Goal: Task Accomplishment & Management: Complete application form

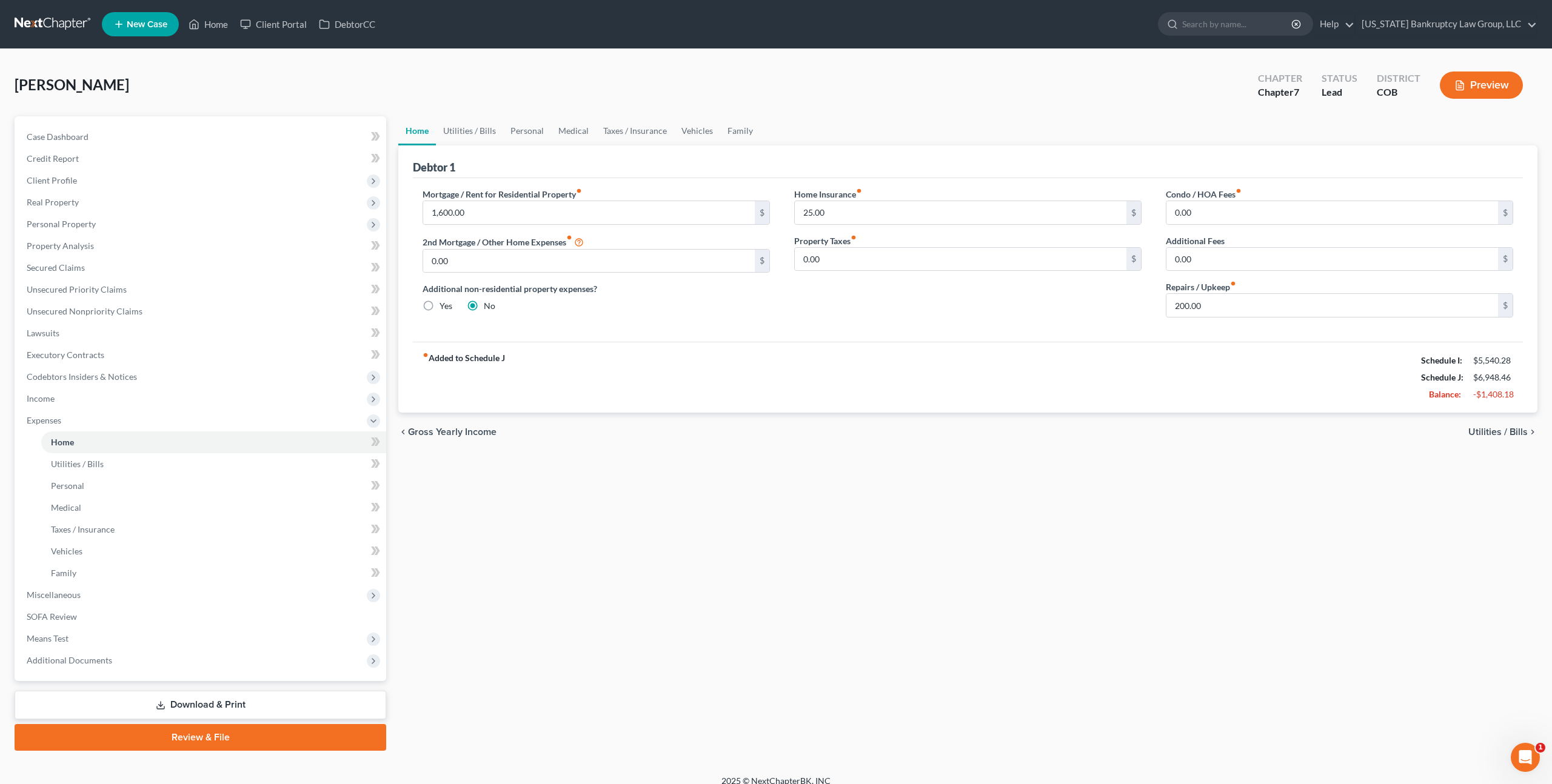
click at [62, 14] on link at bounding box center [53, 24] width 77 height 22
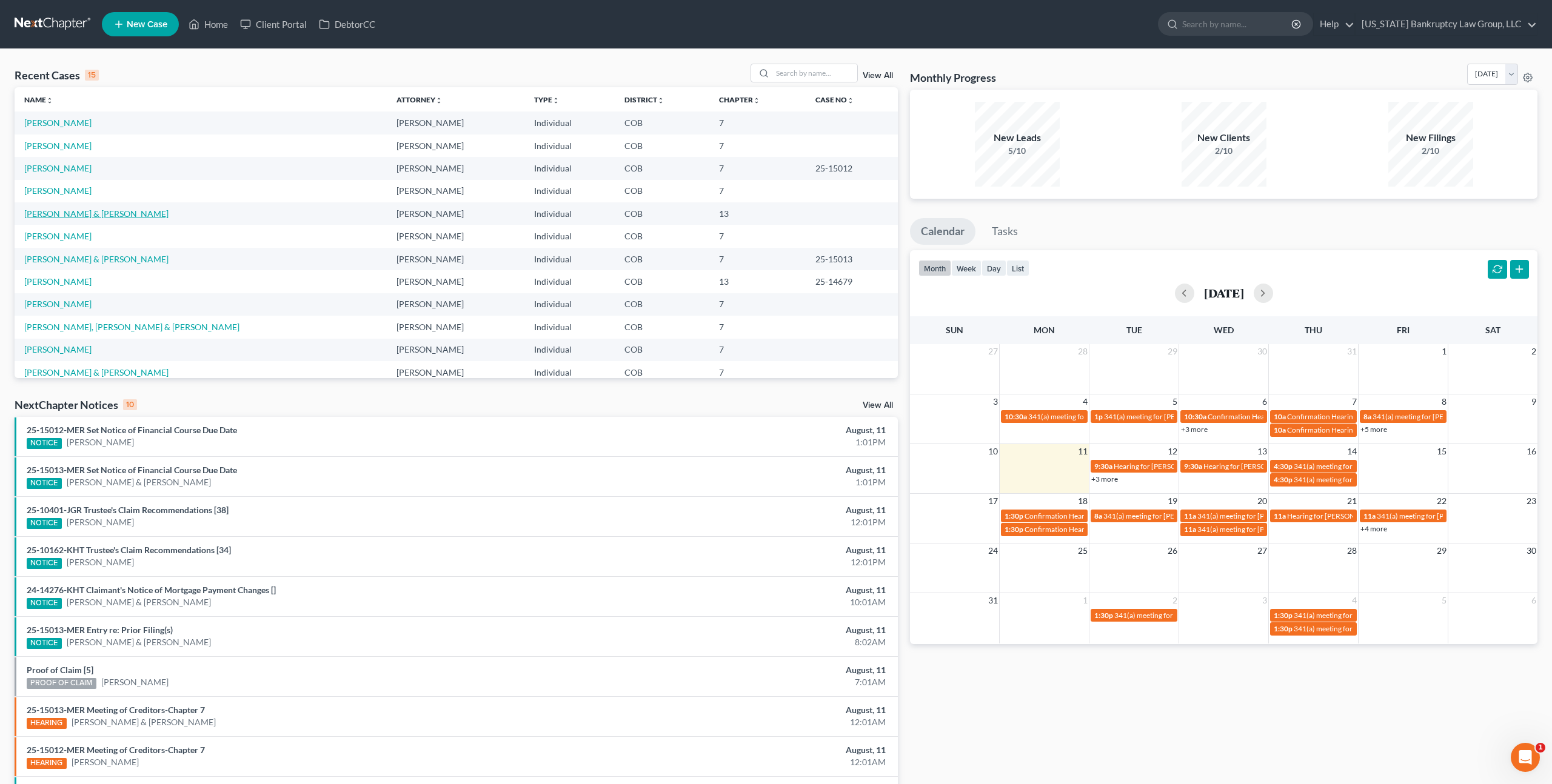
click at [72, 214] on link "[PERSON_NAME] & [PERSON_NAME]" at bounding box center [96, 214] width 144 height 10
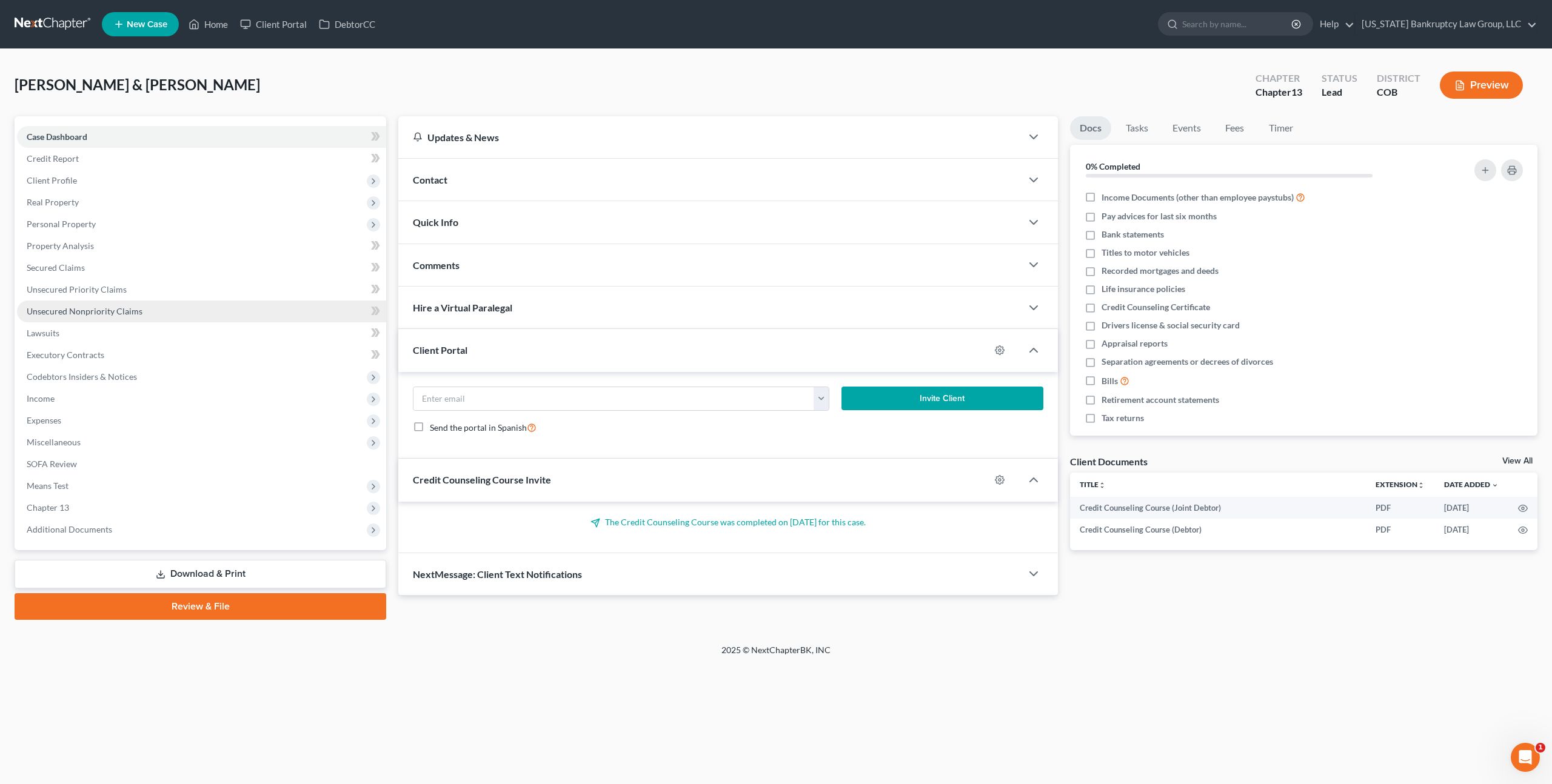
click at [75, 310] on span "Unsecured Nonpriority Claims" at bounding box center [84, 311] width 116 height 10
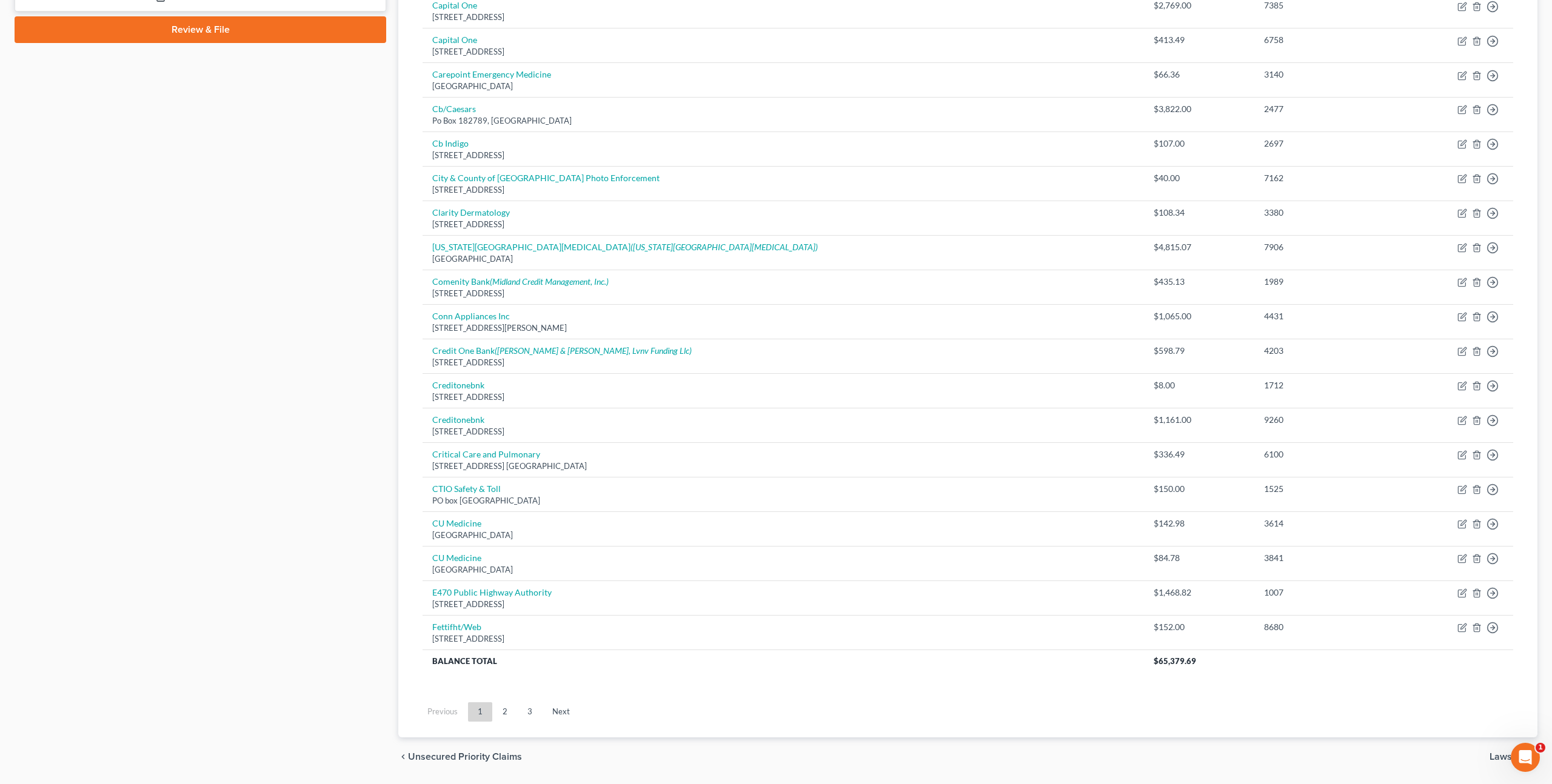
scroll to position [614, 0]
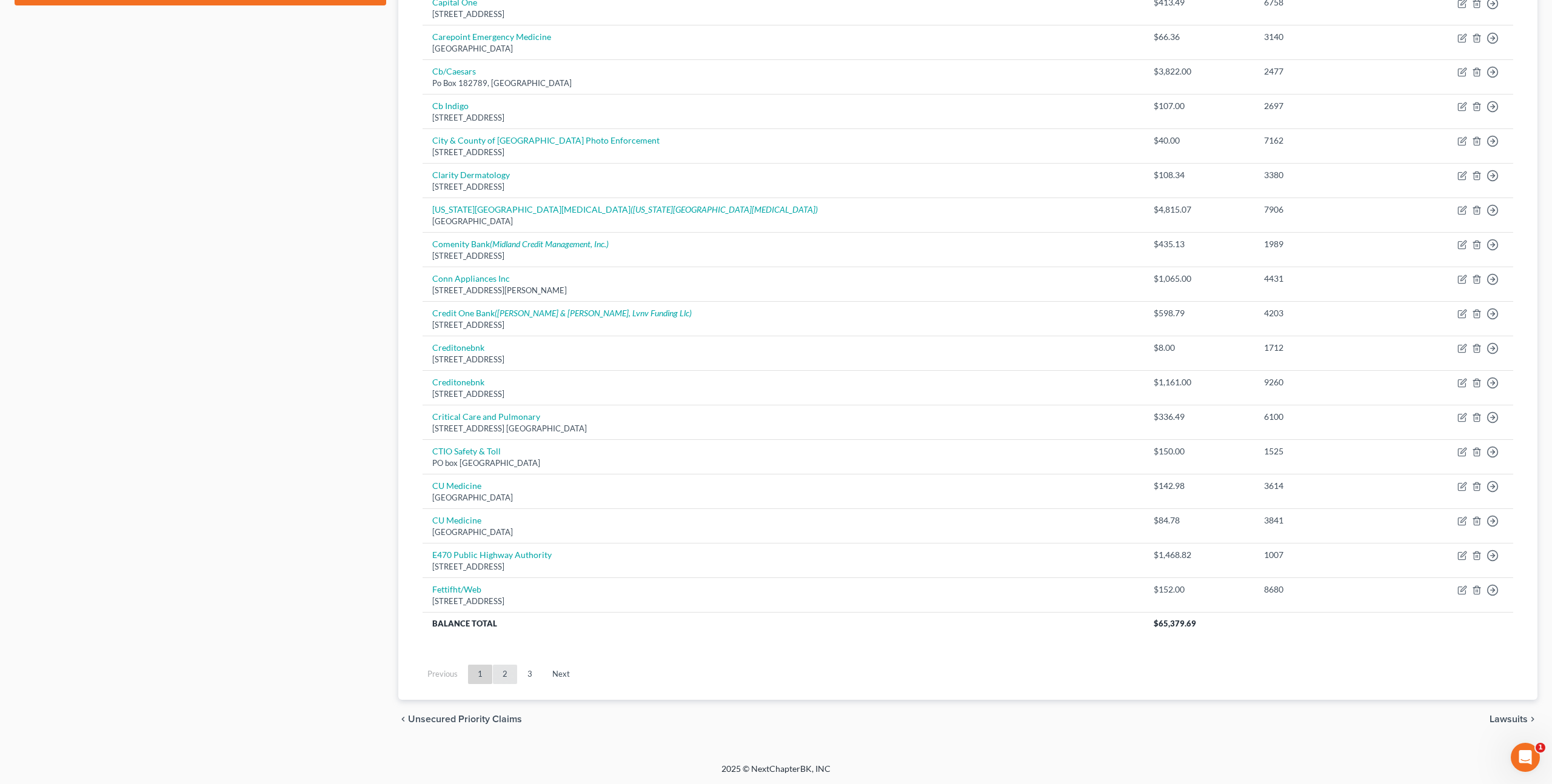
click at [502, 673] on link "2" at bounding box center [505, 674] width 24 height 19
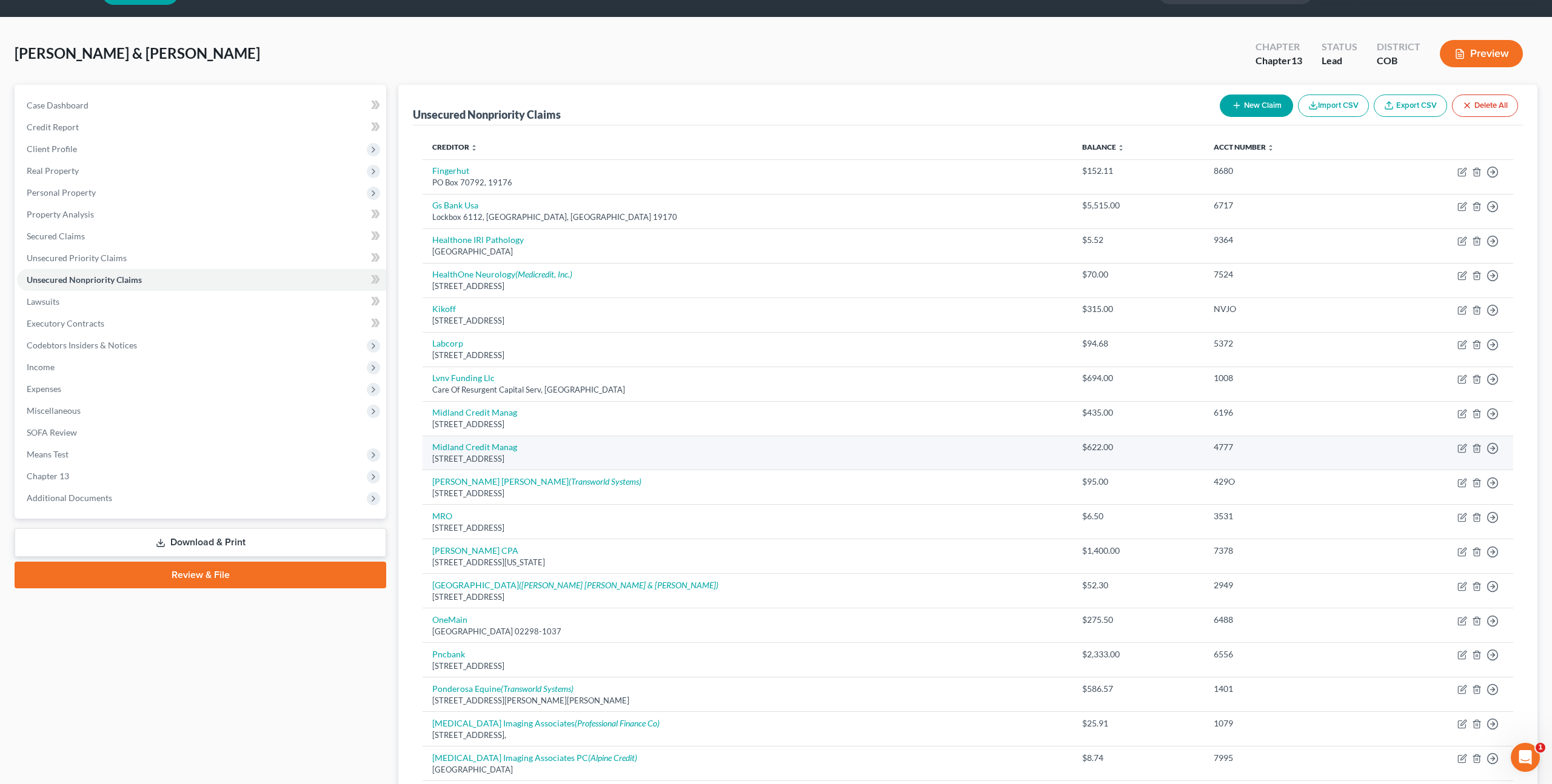
scroll to position [32, 0]
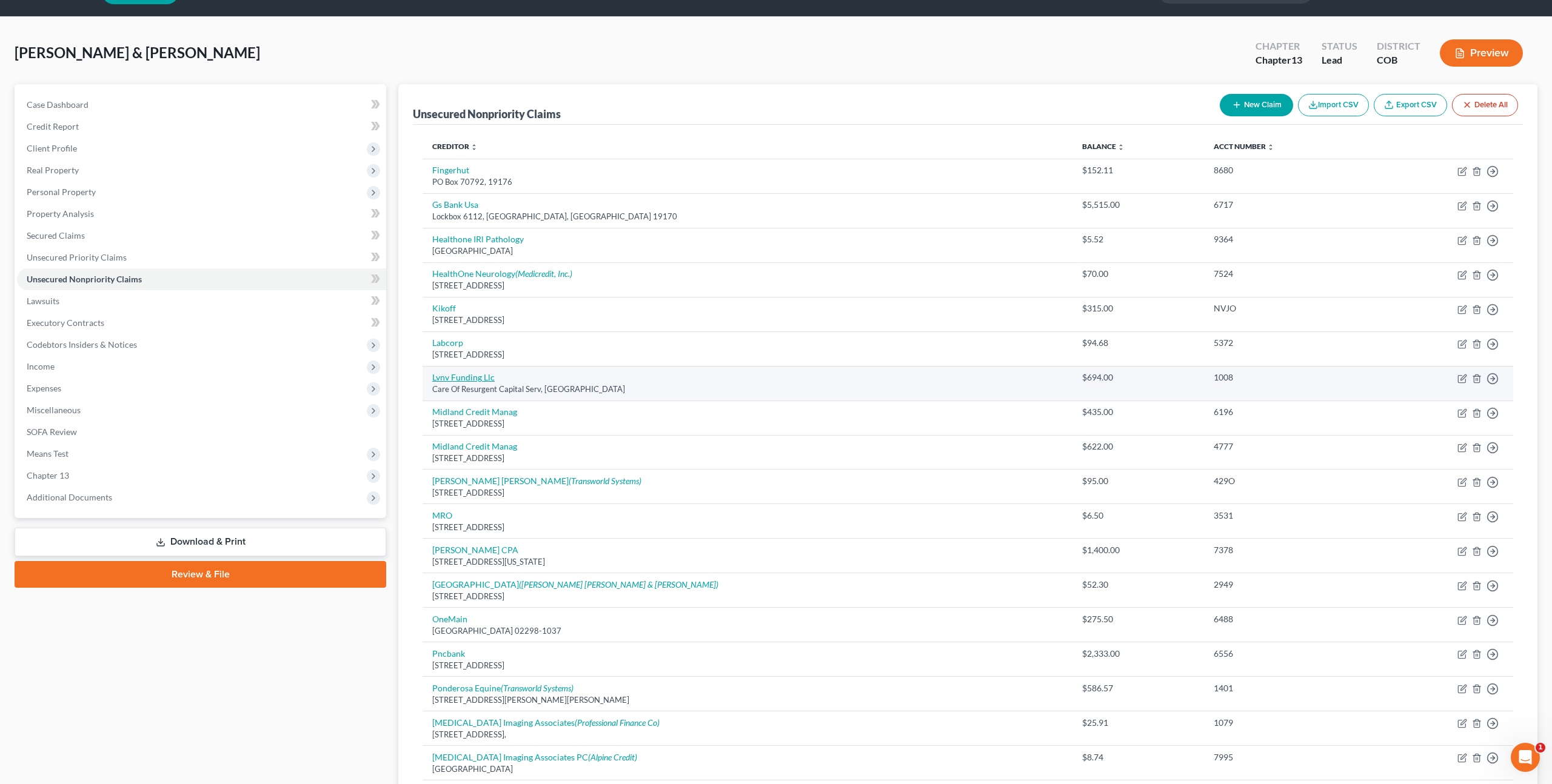
click at [476, 378] on link "Lvnv Funding Llc" at bounding box center [463, 377] width 62 height 10
select select "42"
select select "1"
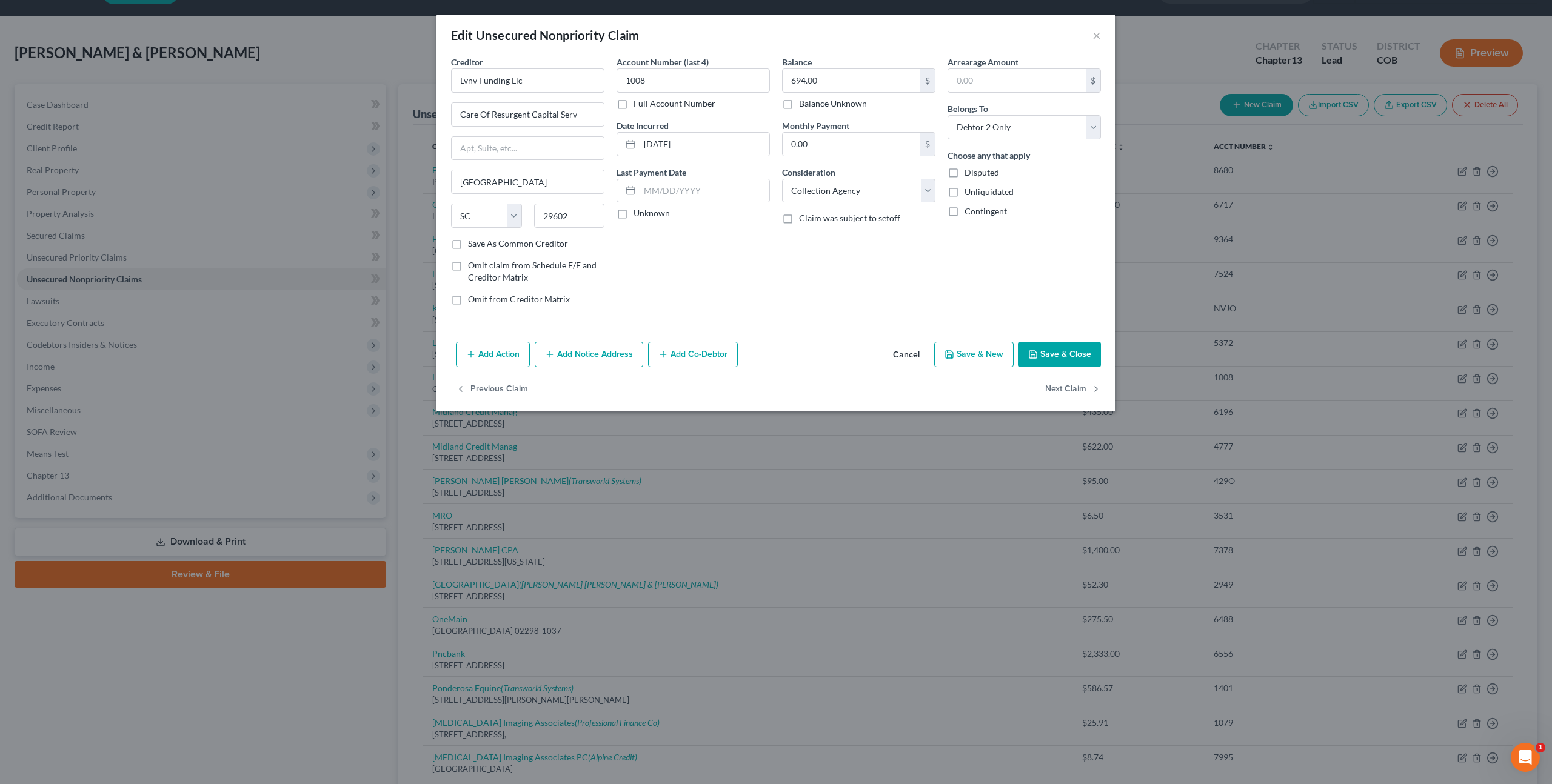
click at [599, 358] on button "Add Notice Address" at bounding box center [589, 355] width 108 height 25
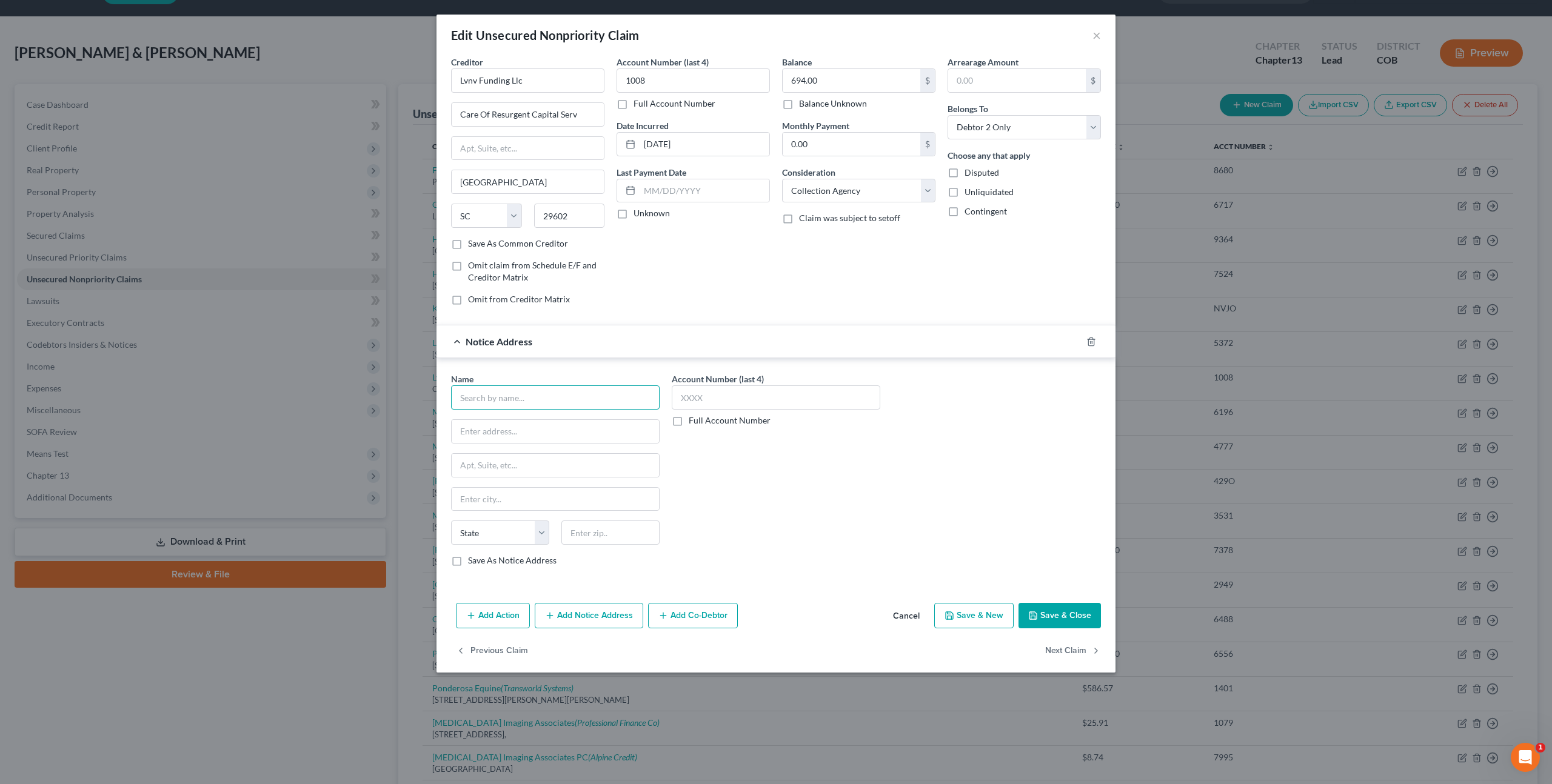
click at [487, 398] on input "text" at bounding box center [556, 398] width 209 height 24
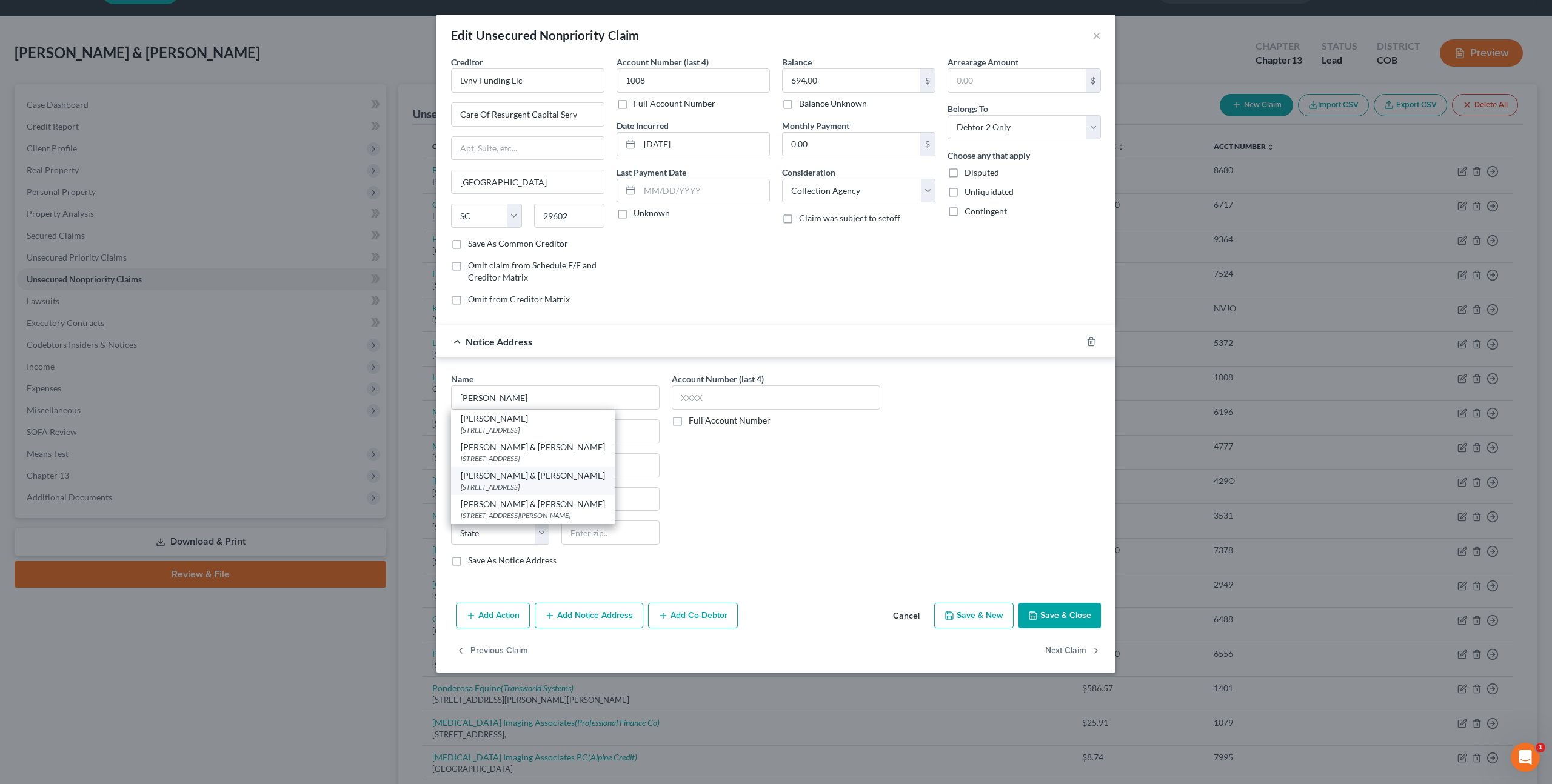
click at [523, 477] on div "[PERSON_NAME] & [PERSON_NAME]" at bounding box center [532, 475] width 144 height 12
type input "[PERSON_NAME] & [PERSON_NAME]"
type input "[STREET_ADDRESS]"
type input "Lakewood"
select select "5"
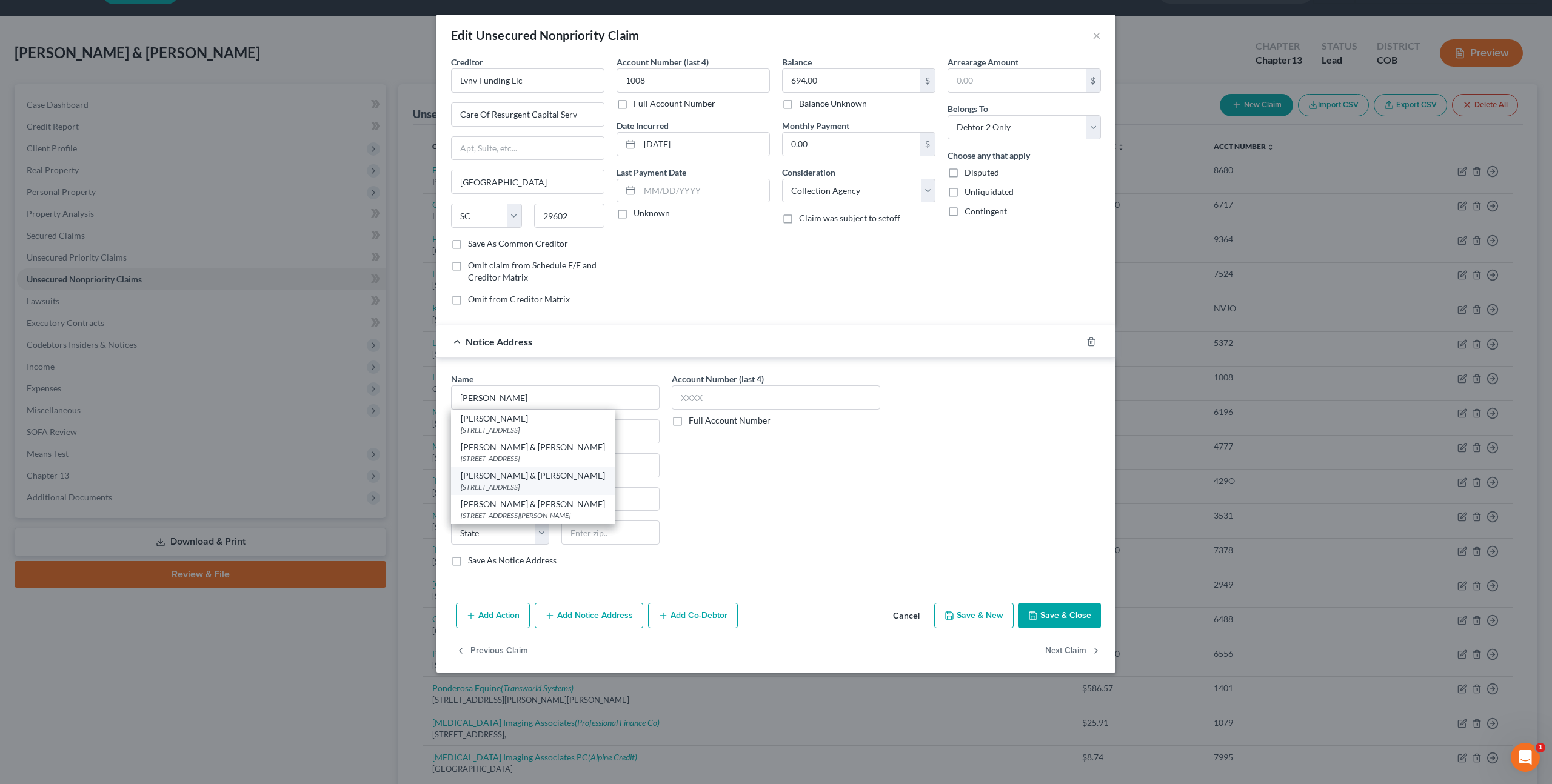
type input "80227"
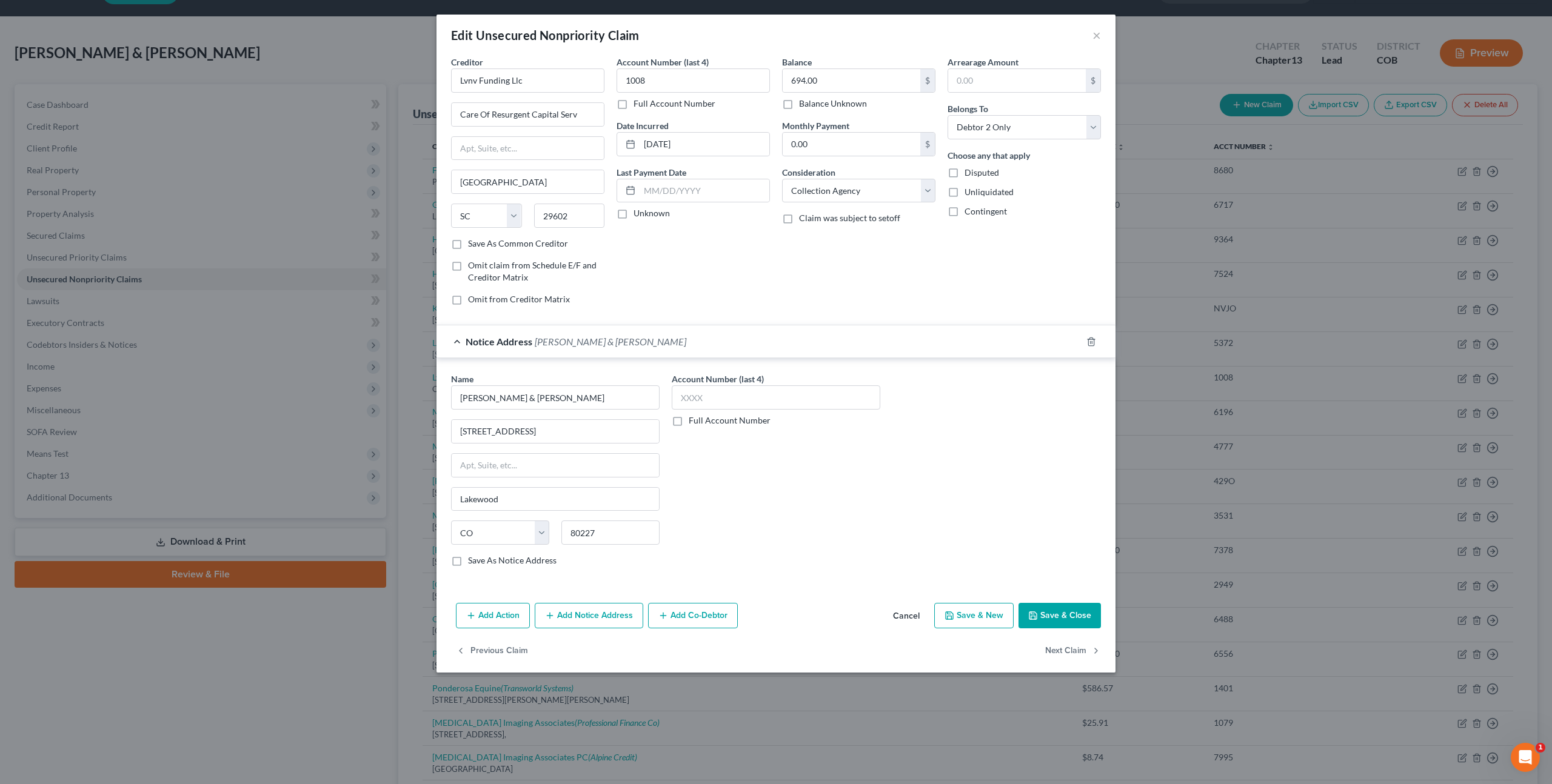
click at [1075, 615] on button "Save & Close" at bounding box center [1059, 616] width 82 height 25
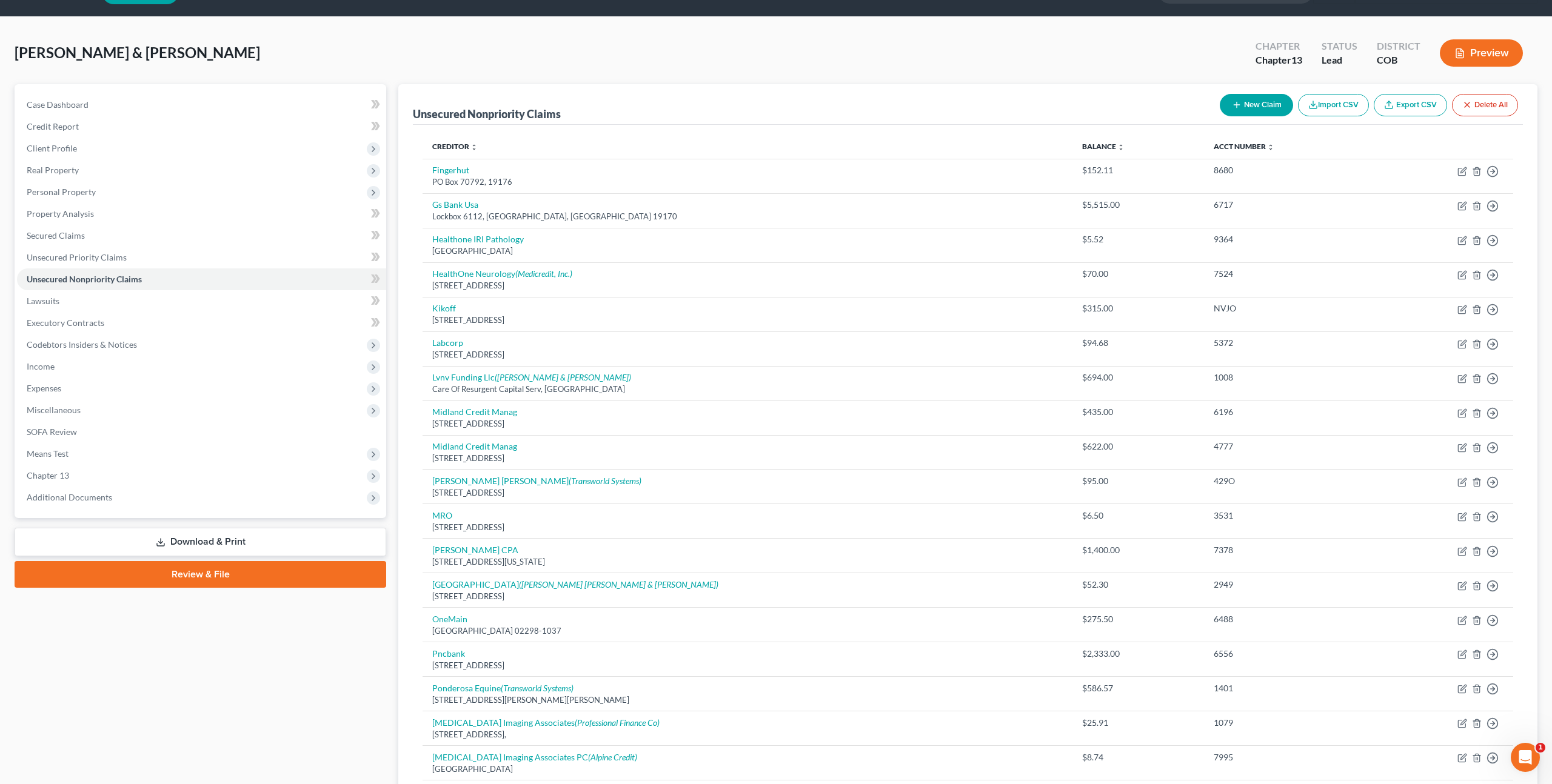
scroll to position [0, 0]
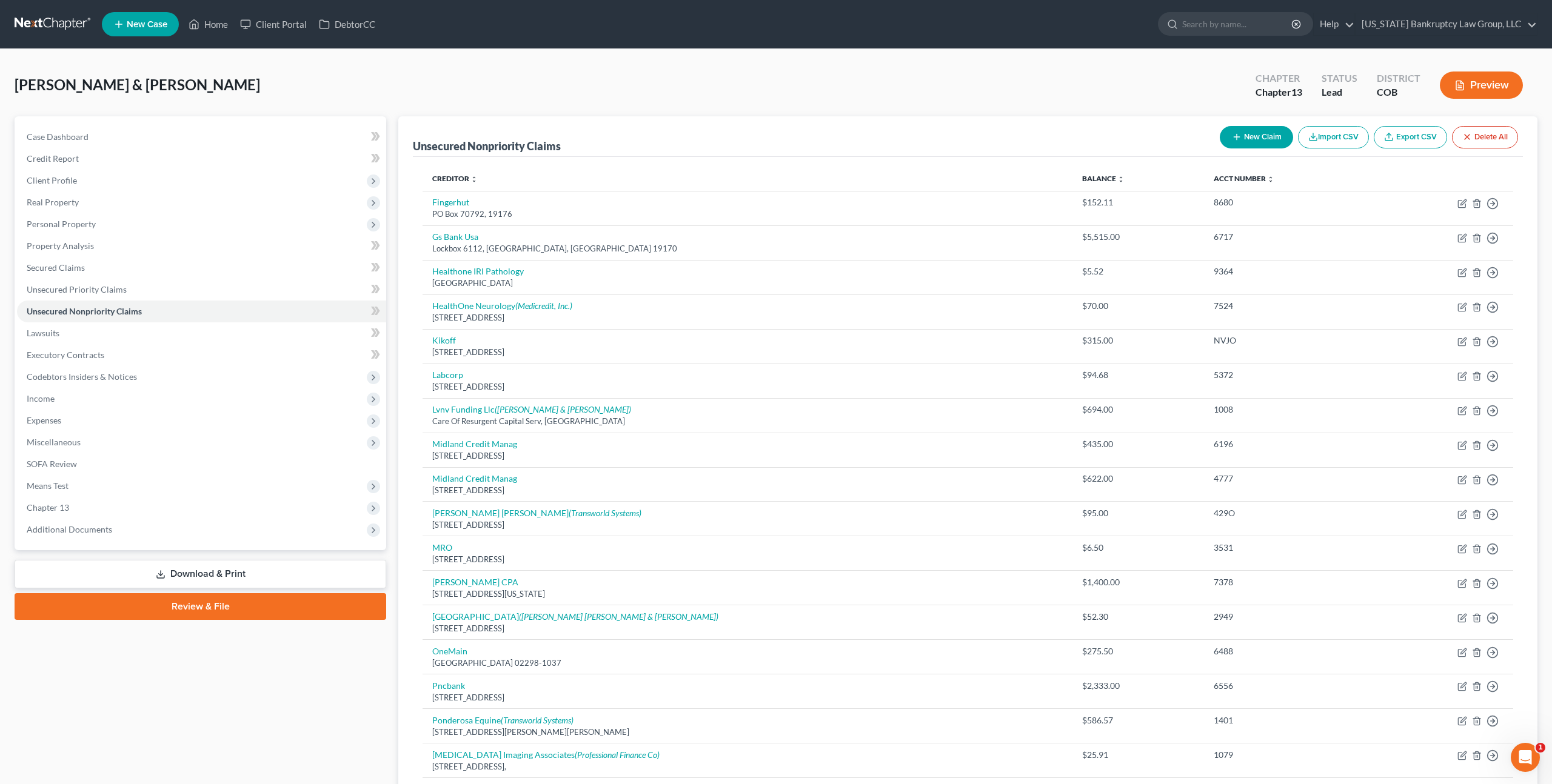
click at [62, 26] on link at bounding box center [53, 24] width 77 height 22
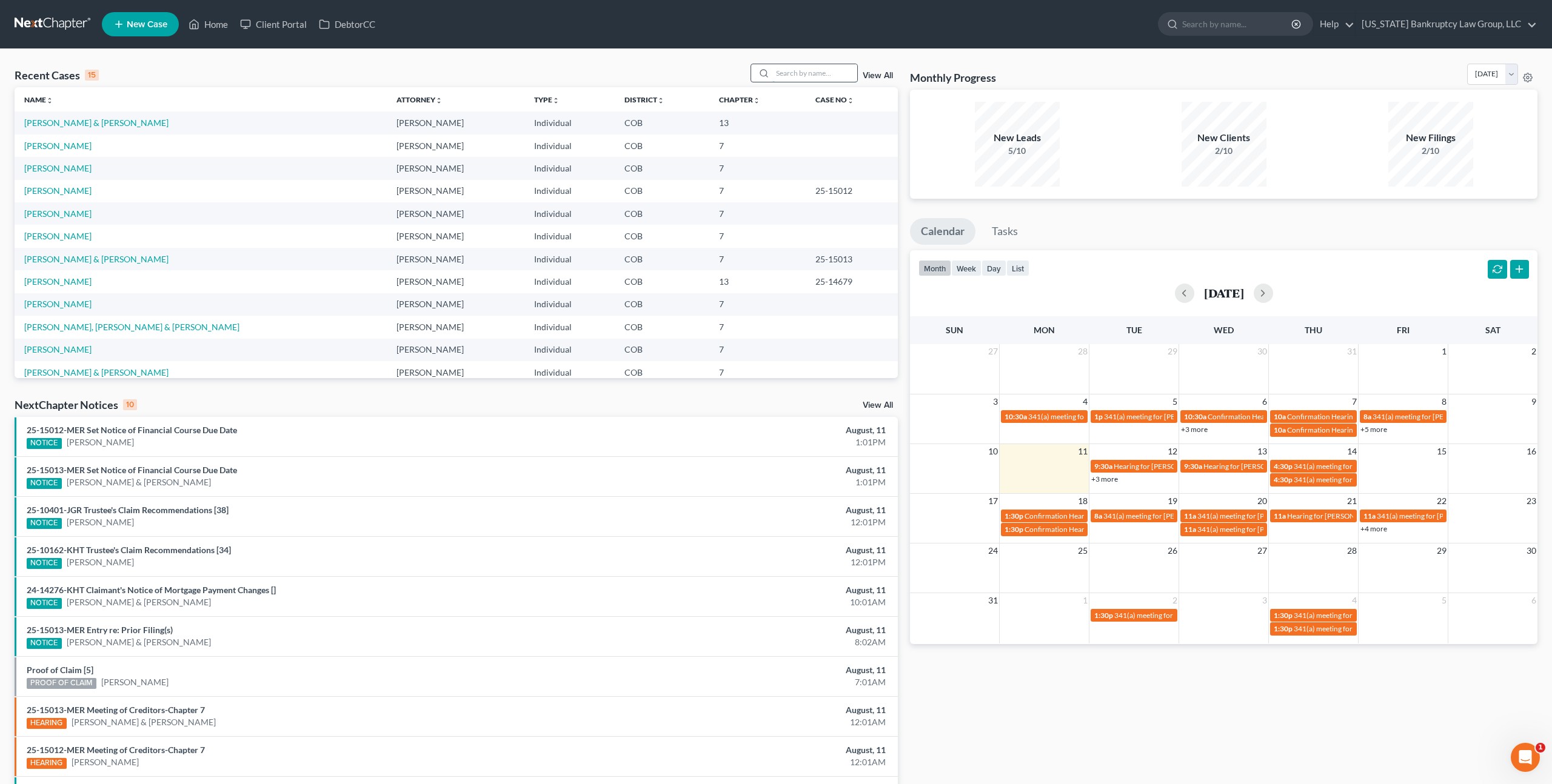
click at [796, 76] on input "search" at bounding box center [815, 73] width 84 height 18
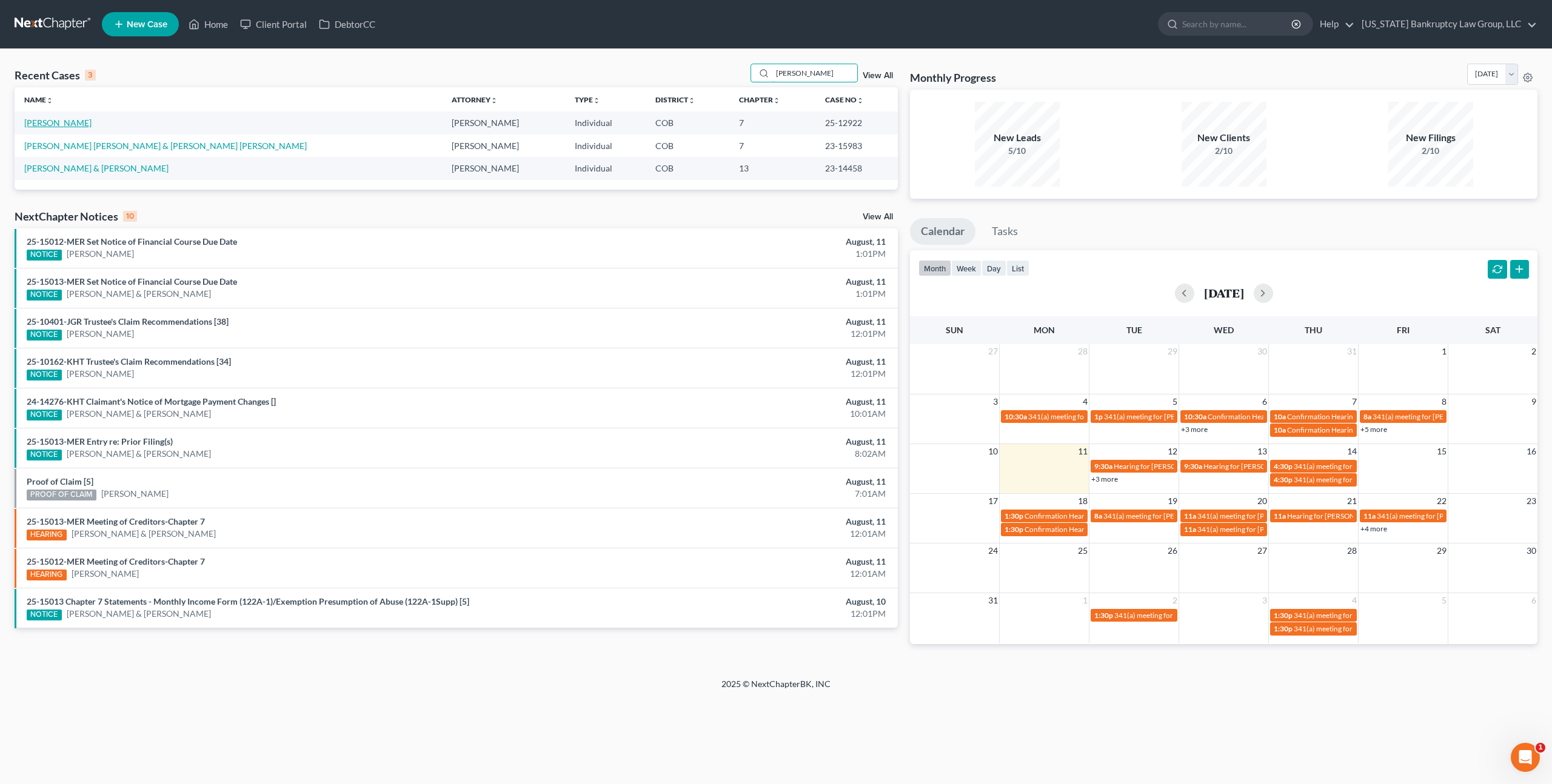
type input "montes"
click at [60, 124] on link "Montes, Edgardo" at bounding box center [57, 123] width 67 height 10
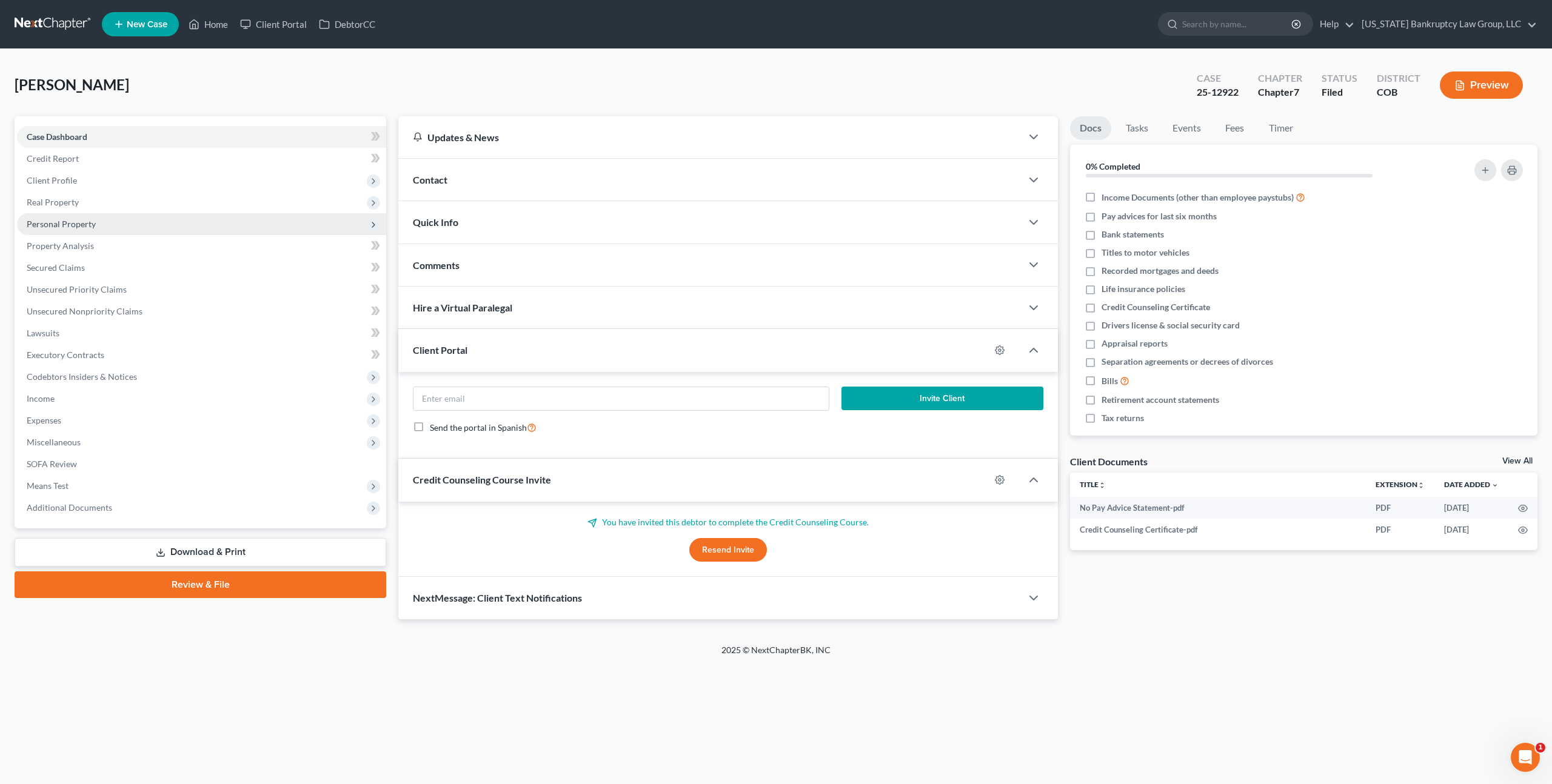
click at [77, 225] on span "Personal Property" at bounding box center [61, 224] width 69 height 10
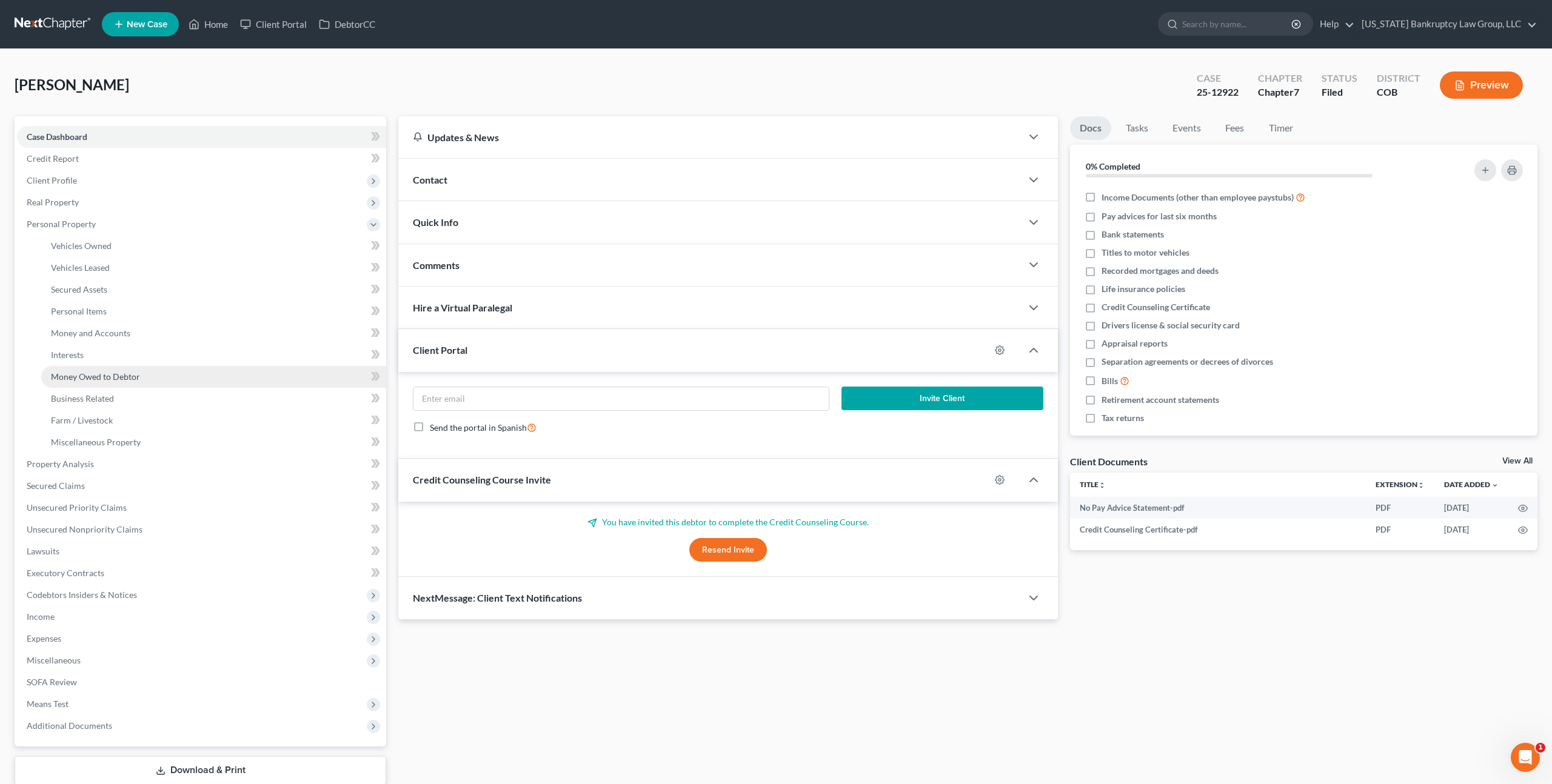
click at [103, 373] on span "Money Owed to Debtor" at bounding box center [96, 376] width 89 height 10
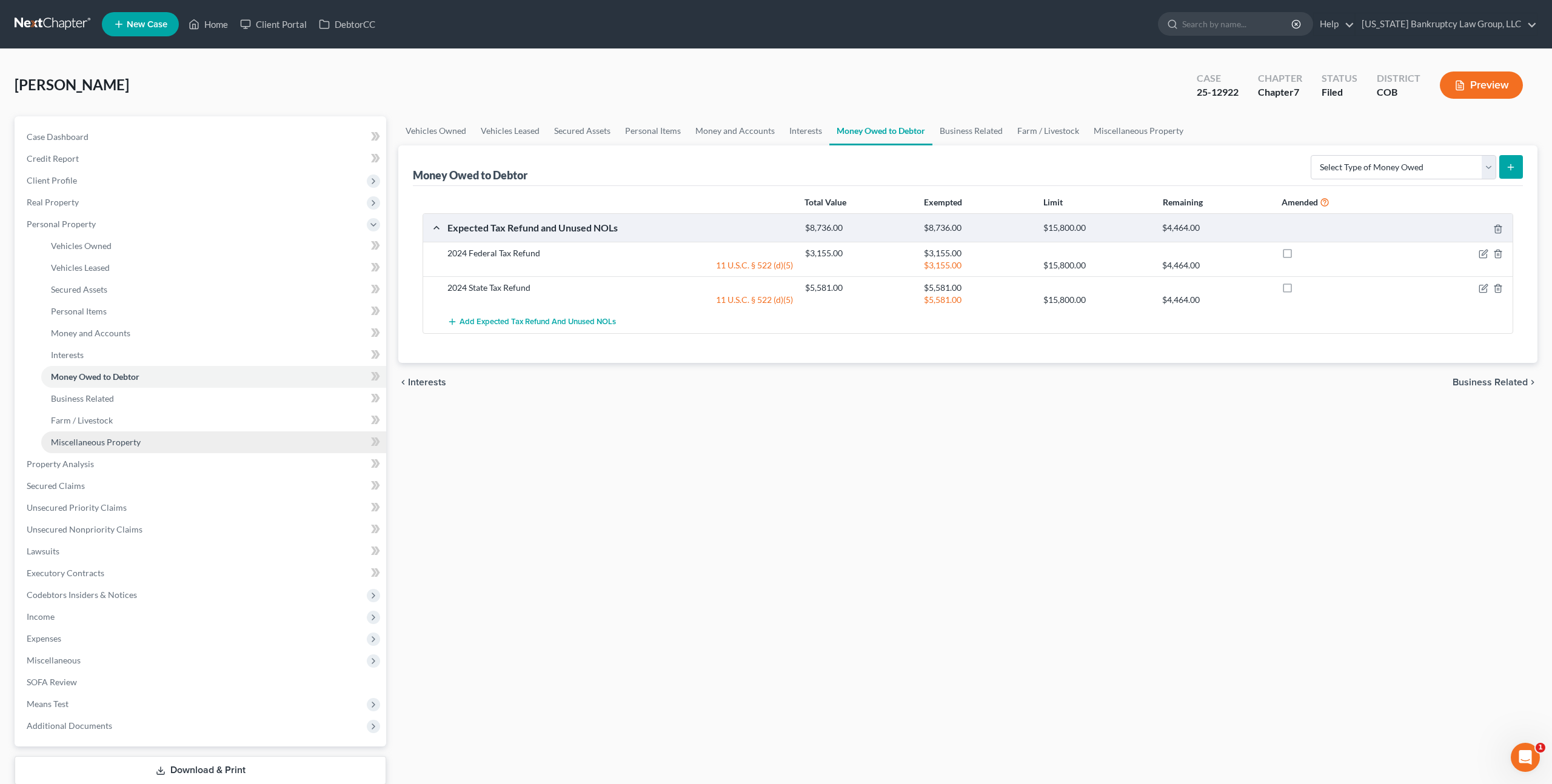
click at [117, 441] on span "Miscellaneous Property" at bounding box center [96, 441] width 90 height 10
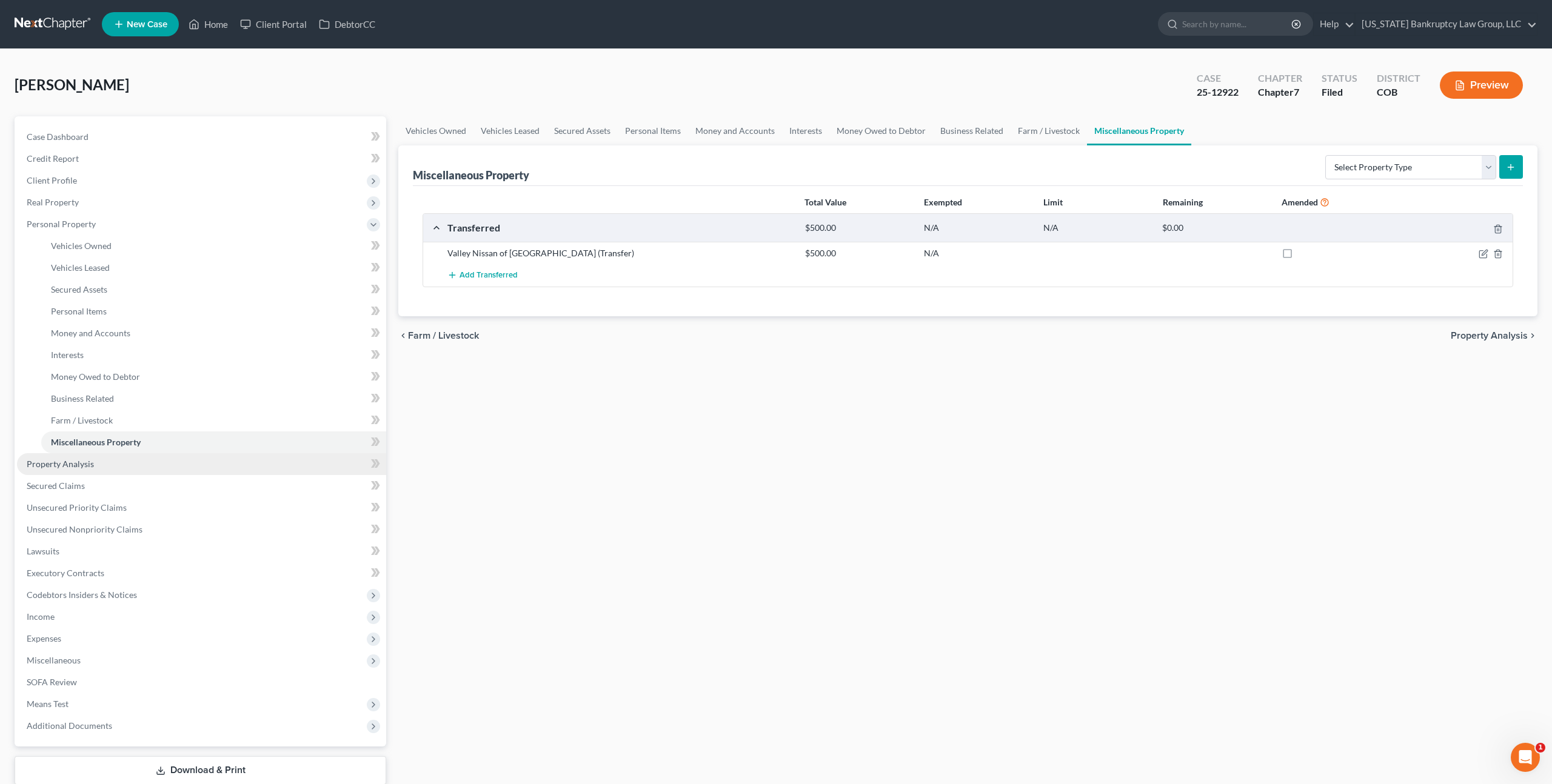
click at [59, 465] on span "Property Analysis" at bounding box center [60, 464] width 67 height 10
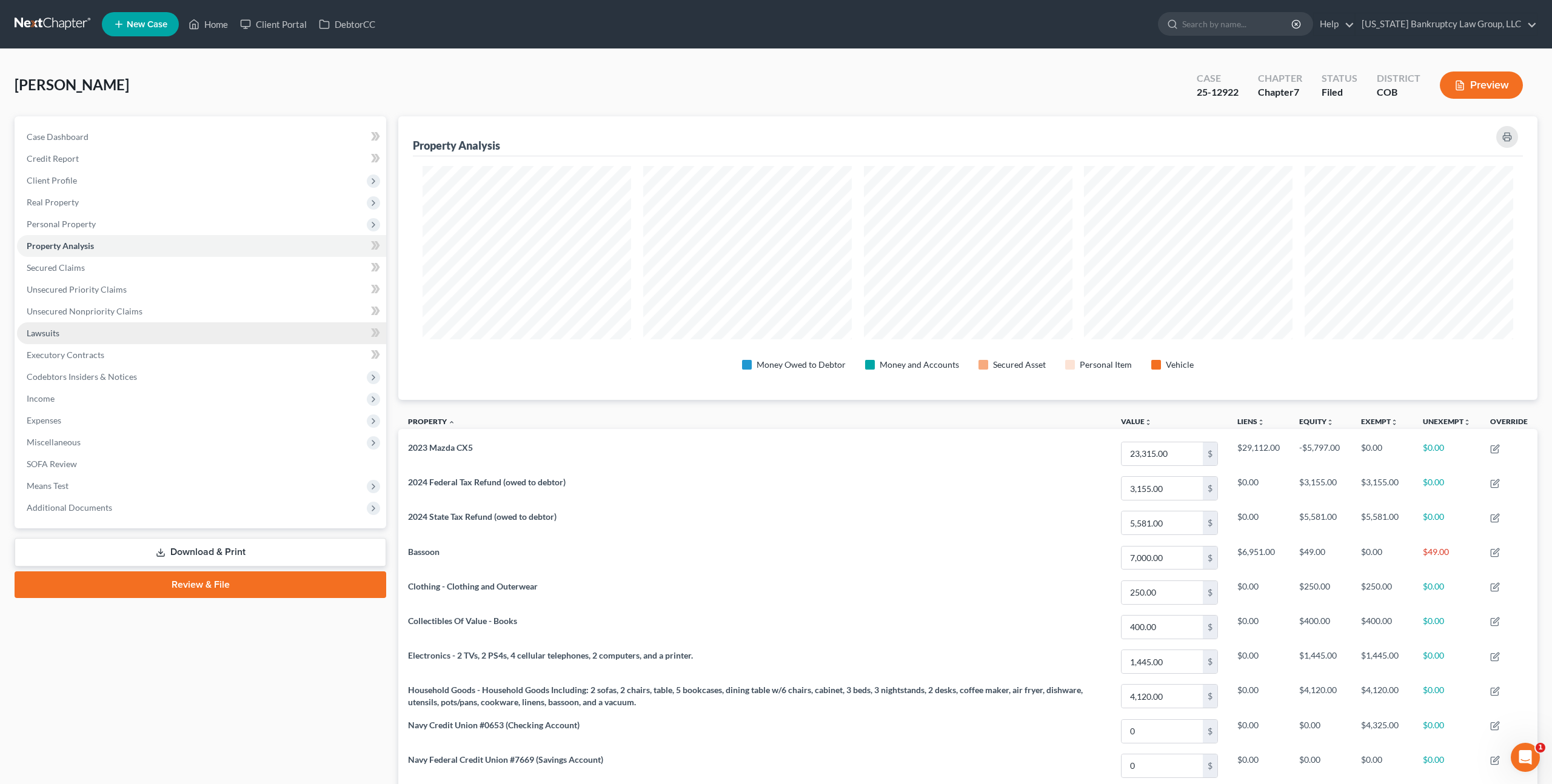
click at [73, 331] on link "Lawsuits" at bounding box center [201, 333] width 369 height 22
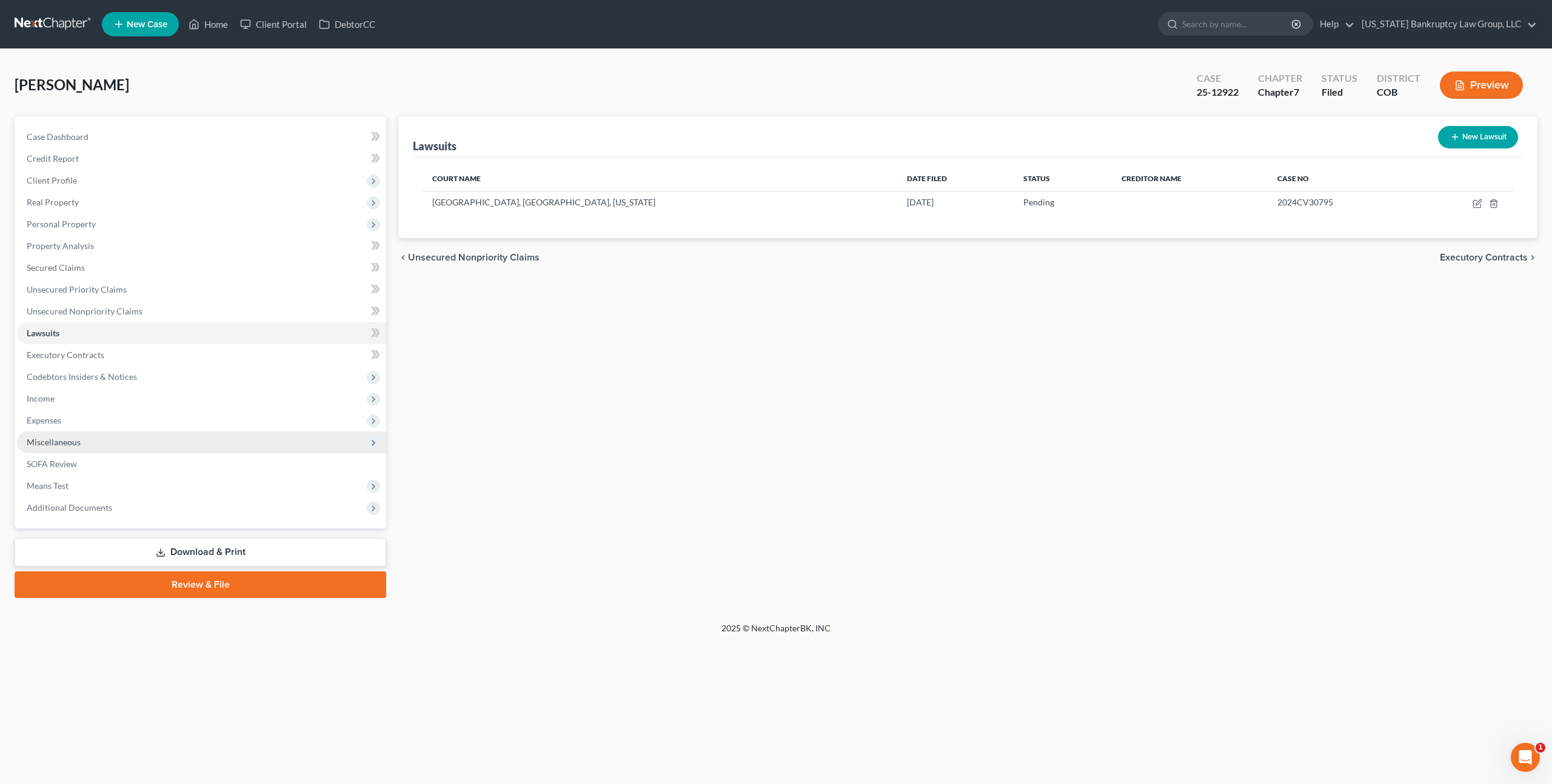
click at [57, 439] on span "Miscellaneous" at bounding box center [53, 441] width 54 height 10
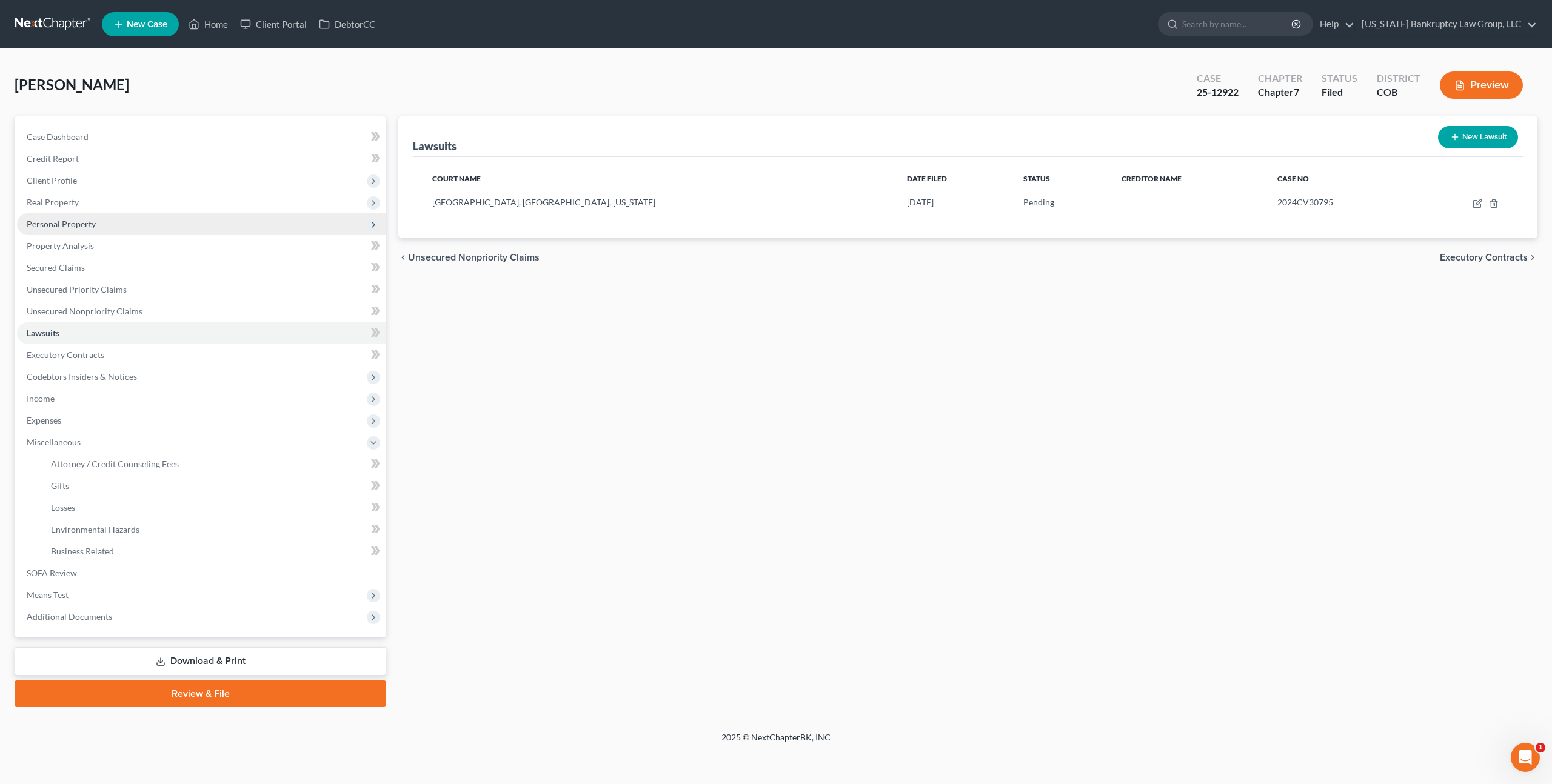
click at [67, 227] on span "Personal Property" at bounding box center [61, 224] width 69 height 10
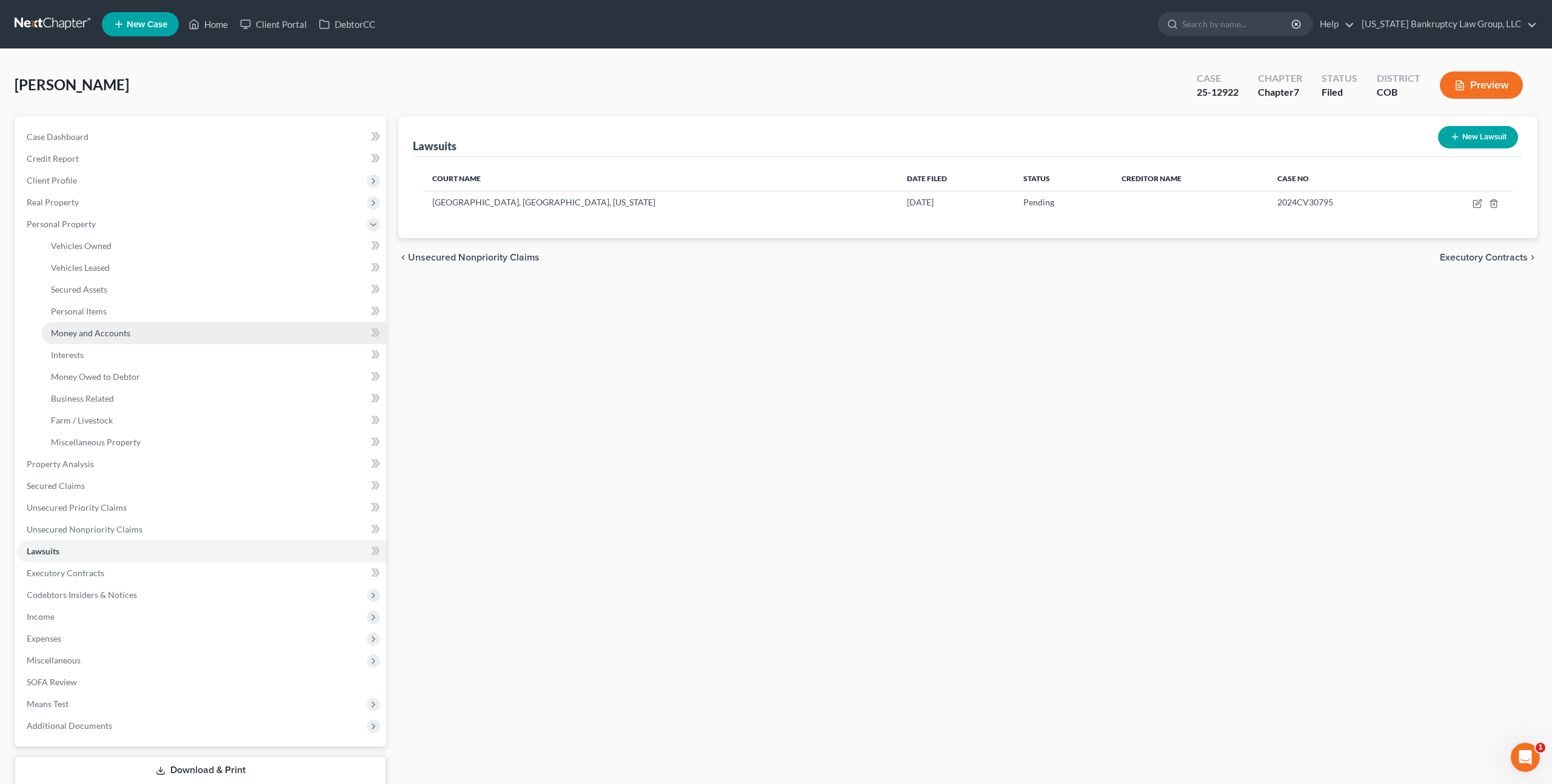
click at [86, 335] on span "Money and Accounts" at bounding box center [91, 332] width 80 height 10
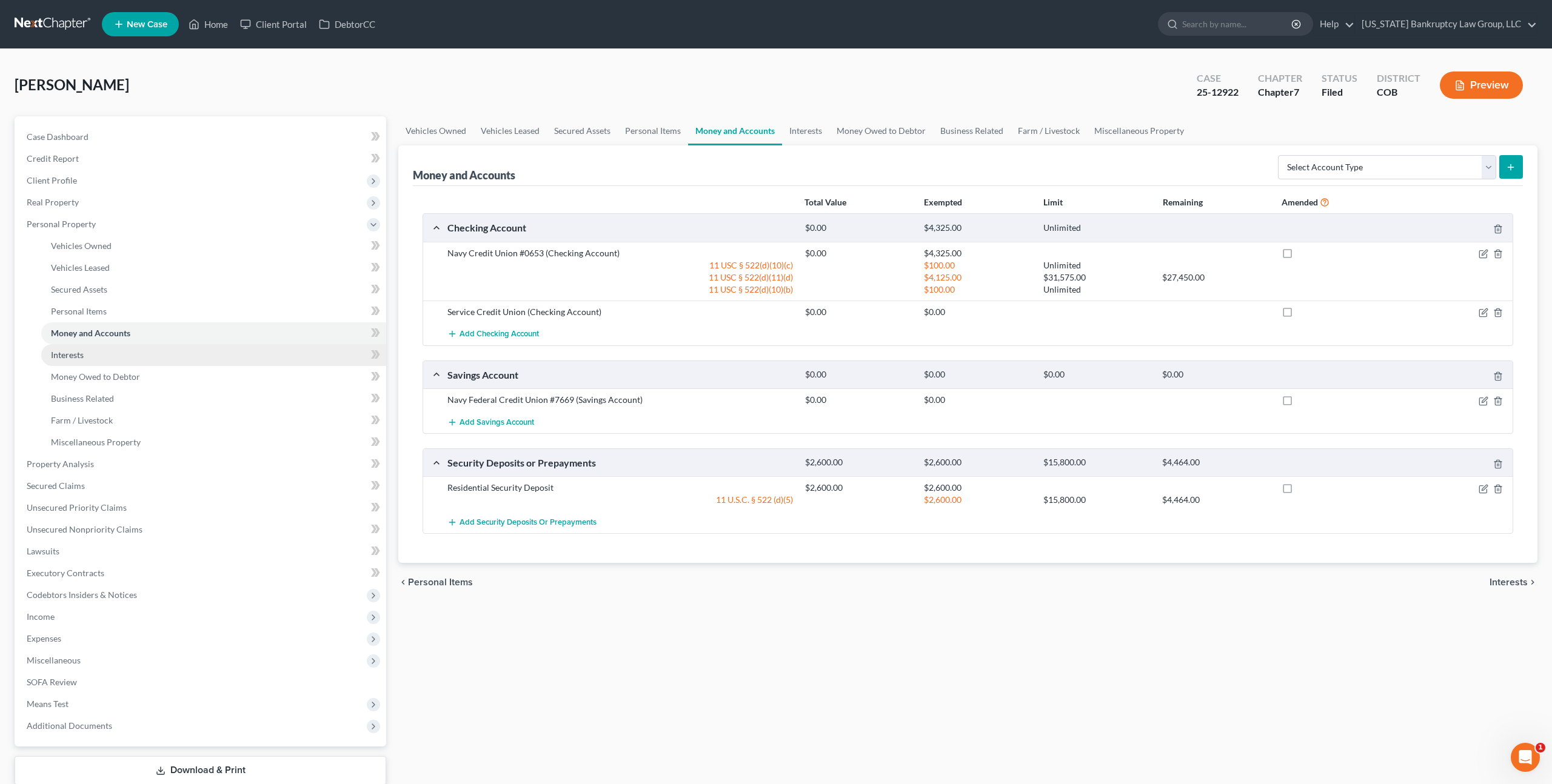
click at [72, 358] on span "Interests" at bounding box center [67, 355] width 33 height 10
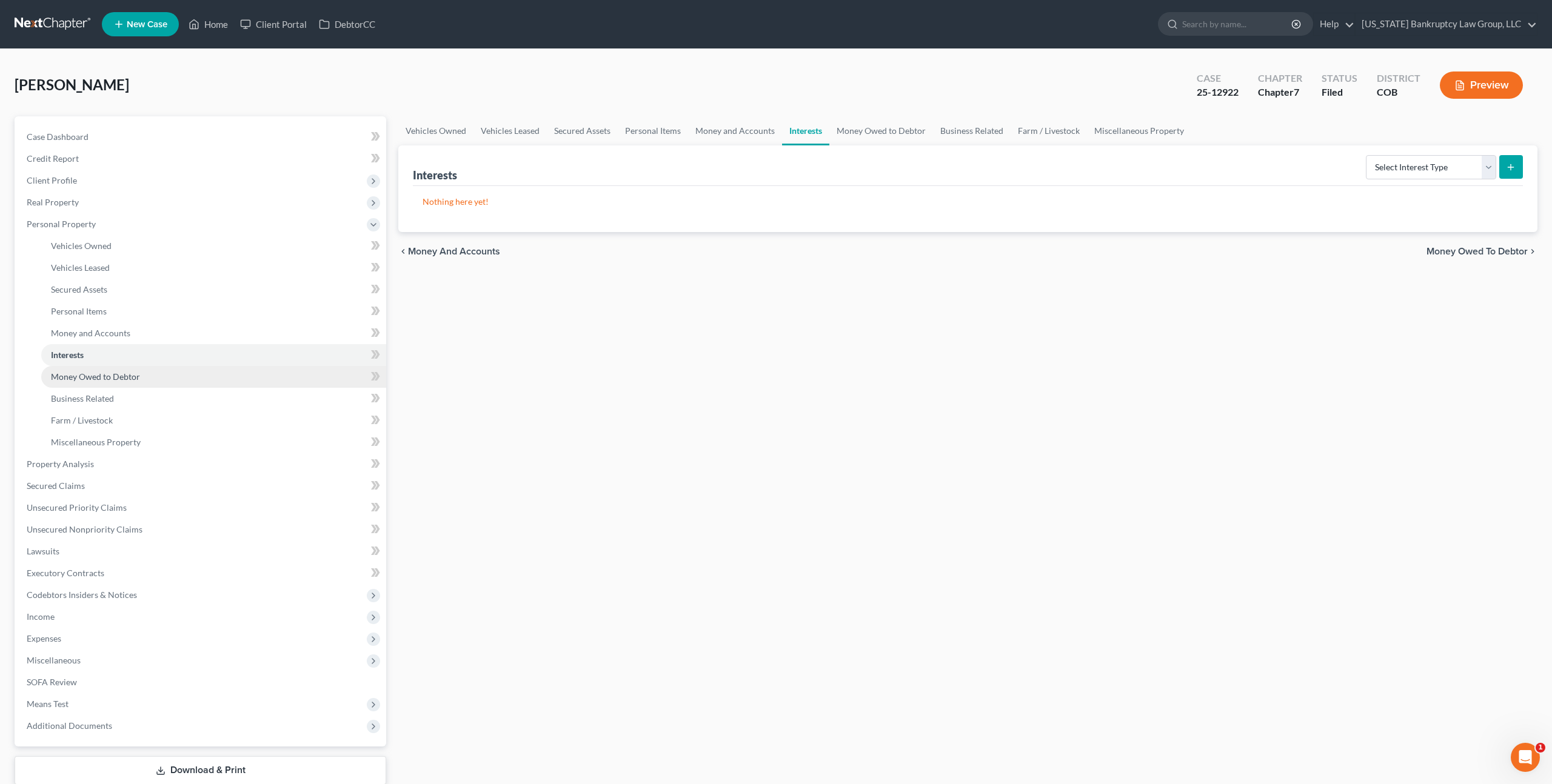
click at [82, 377] on span "Money Owed to Debtor" at bounding box center [96, 376] width 89 height 10
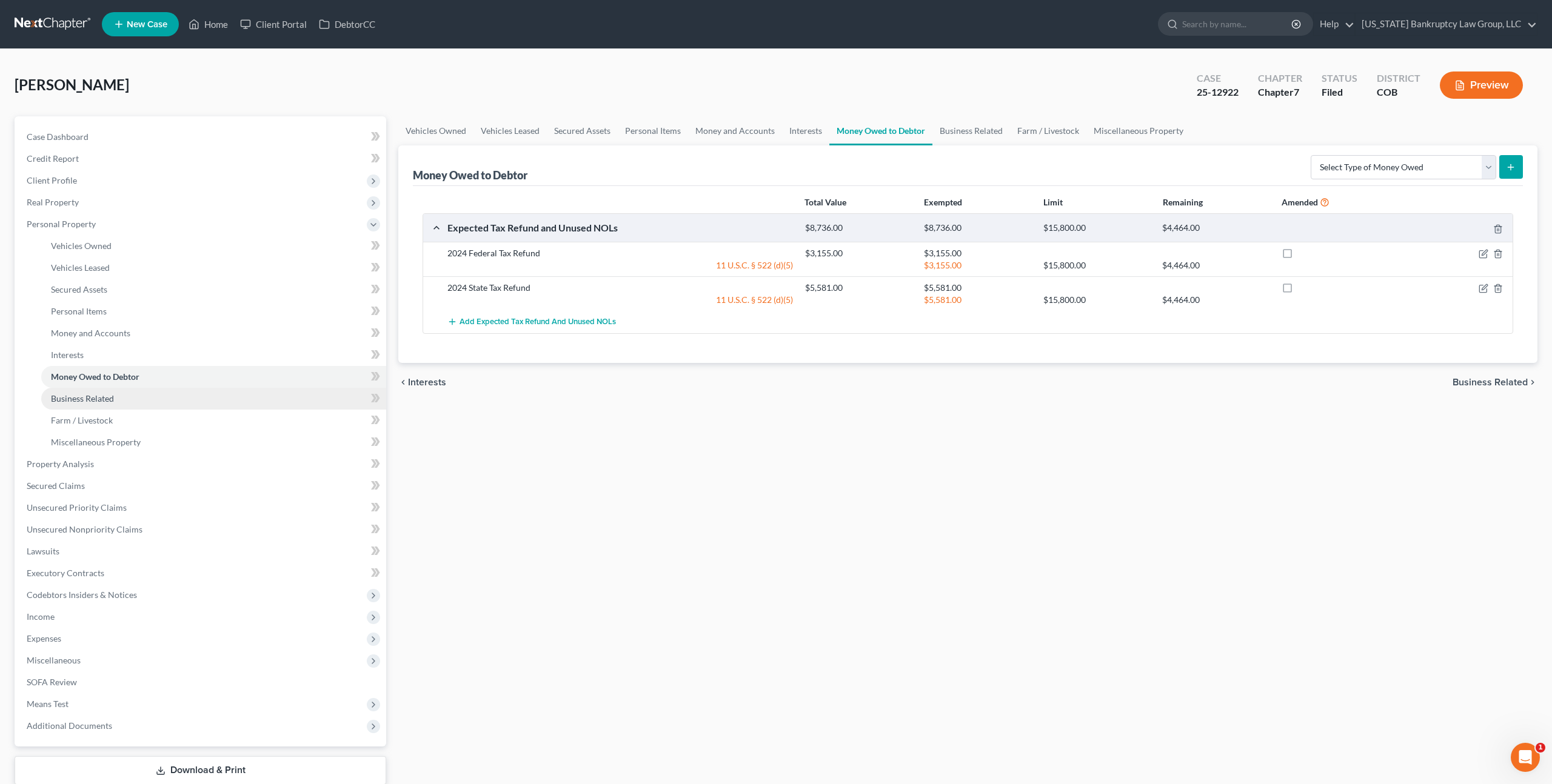
click at [82, 401] on span "Business Related" at bounding box center [82, 398] width 63 height 10
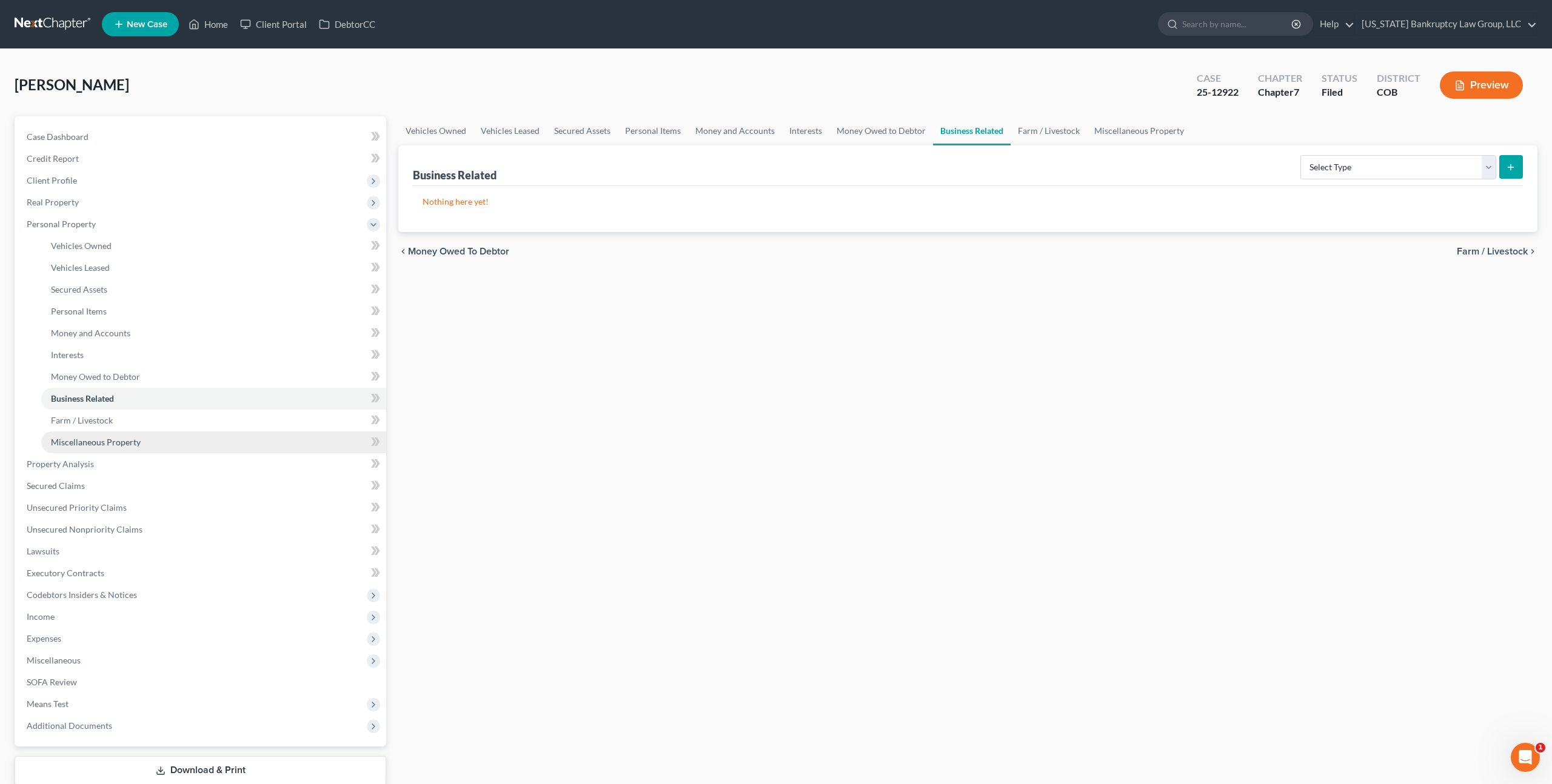
click at [97, 437] on span "Miscellaneous Property" at bounding box center [96, 441] width 90 height 10
